Goal: Task Accomplishment & Management: Manage account settings

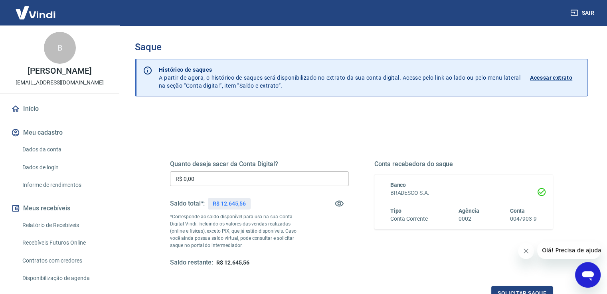
click at [238, 172] on input "R$ 0,00" at bounding box center [259, 179] width 179 height 15
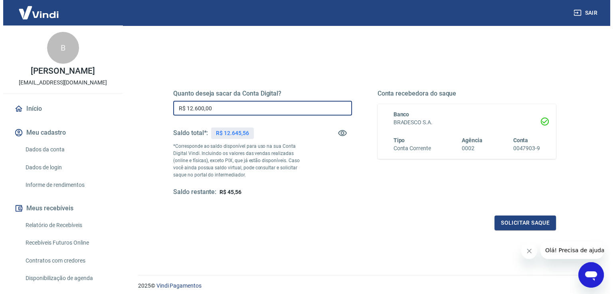
scroll to position [100, 0]
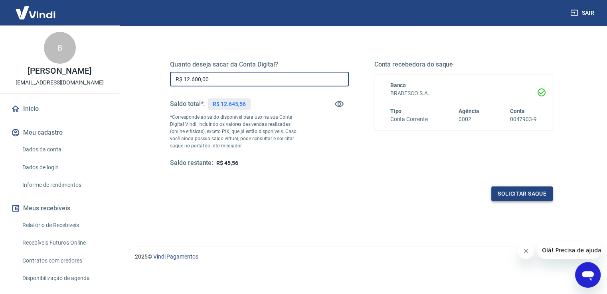
type input "R$ 12.600,00"
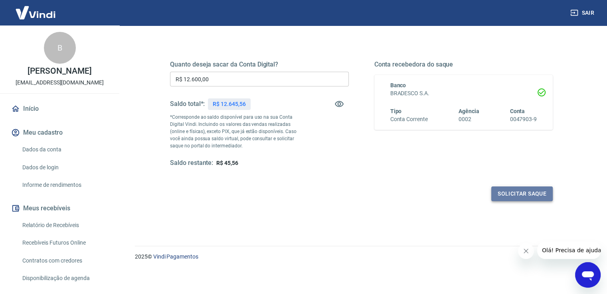
click at [498, 198] on button "Solicitar saque" at bounding box center [521, 194] width 61 height 15
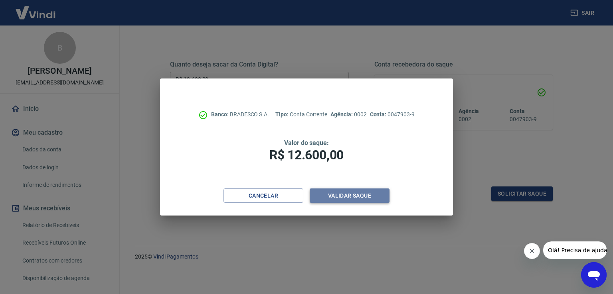
click at [371, 195] on button "Validar saque" at bounding box center [350, 196] width 80 height 15
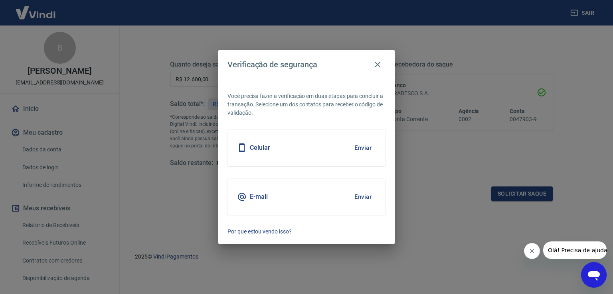
click at [367, 148] on button "Enviar" at bounding box center [363, 148] width 26 height 17
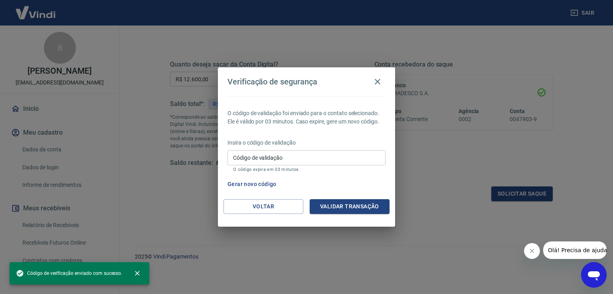
click at [343, 154] on input "Código de validação" at bounding box center [306, 157] width 158 height 15
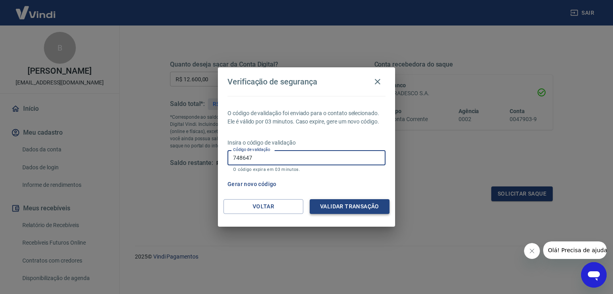
type input "748647"
click at [351, 202] on button "Validar transação" at bounding box center [350, 206] width 80 height 15
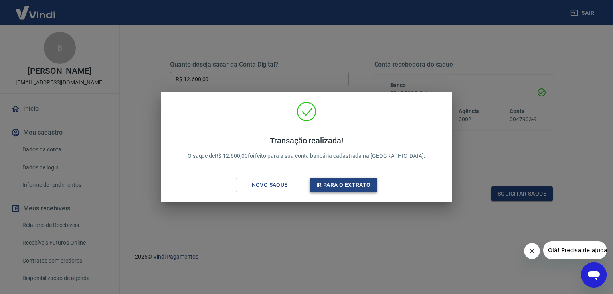
click at [355, 187] on button "Ir para o extrato" at bounding box center [343, 185] width 67 height 15
